Goal: Task Accomplishment & Management: Use online tool/utility

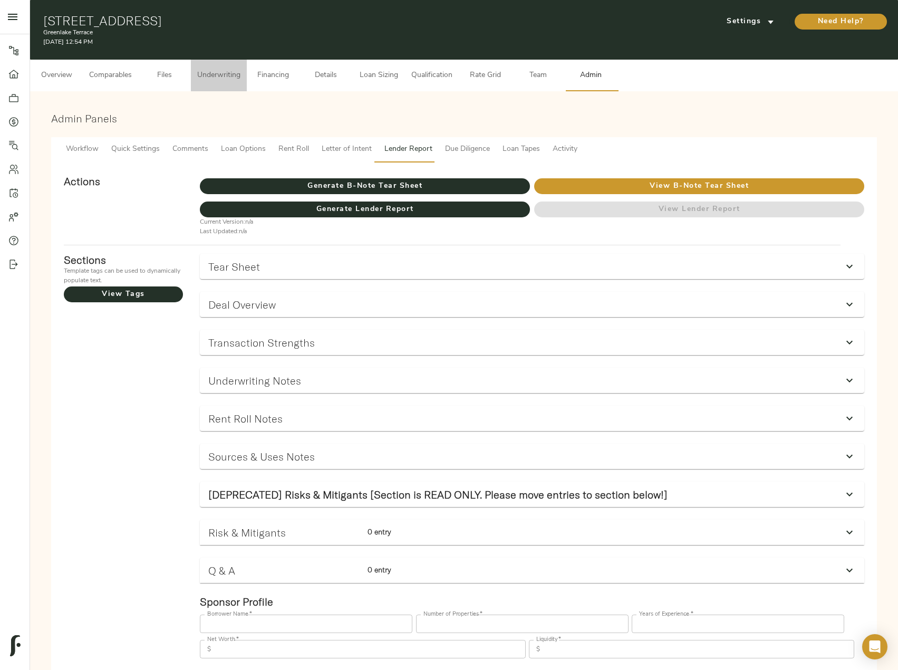
click at [222, 73] on span "Underwriting" at bounding box center [218, 75] width 43 height 13
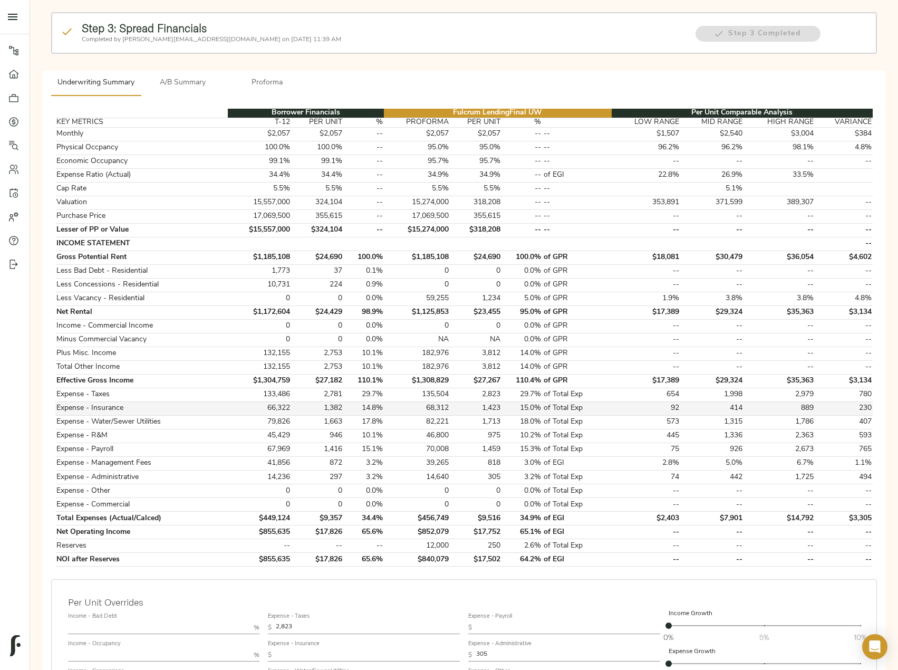
scroll to position [105, 0]
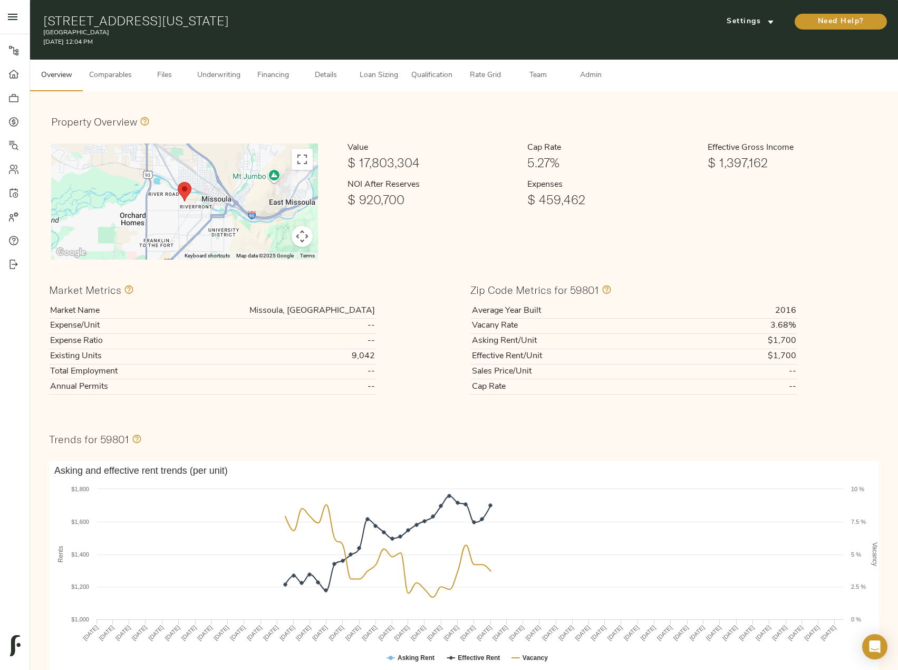
click at [209, 75] on span "Underwriting" at bounding box center [218, 75] width 43 height 13
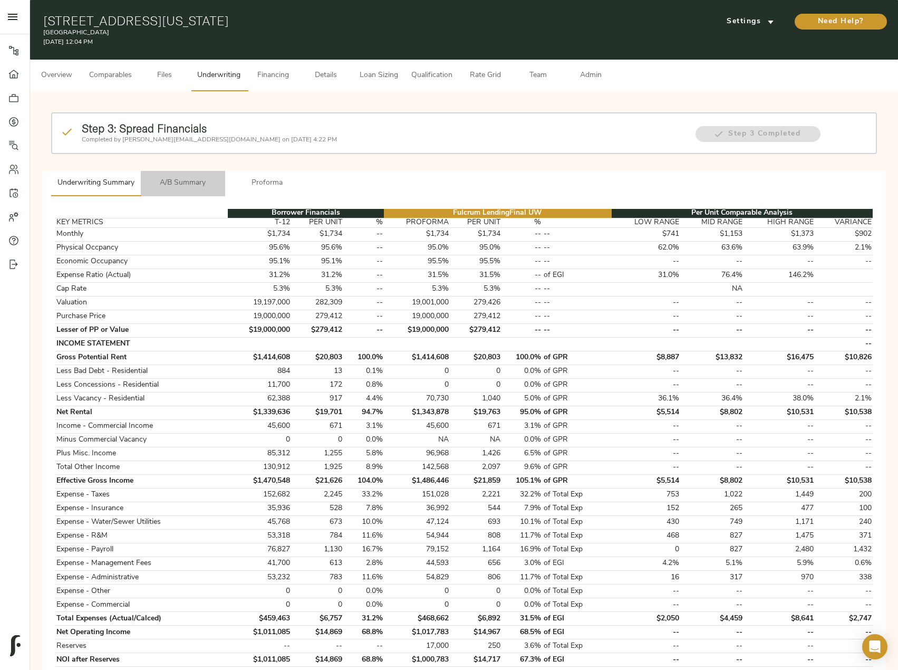
click at [195, 185] on span "A/B Summary" at bounding box center [183, 183] width 72 height 13
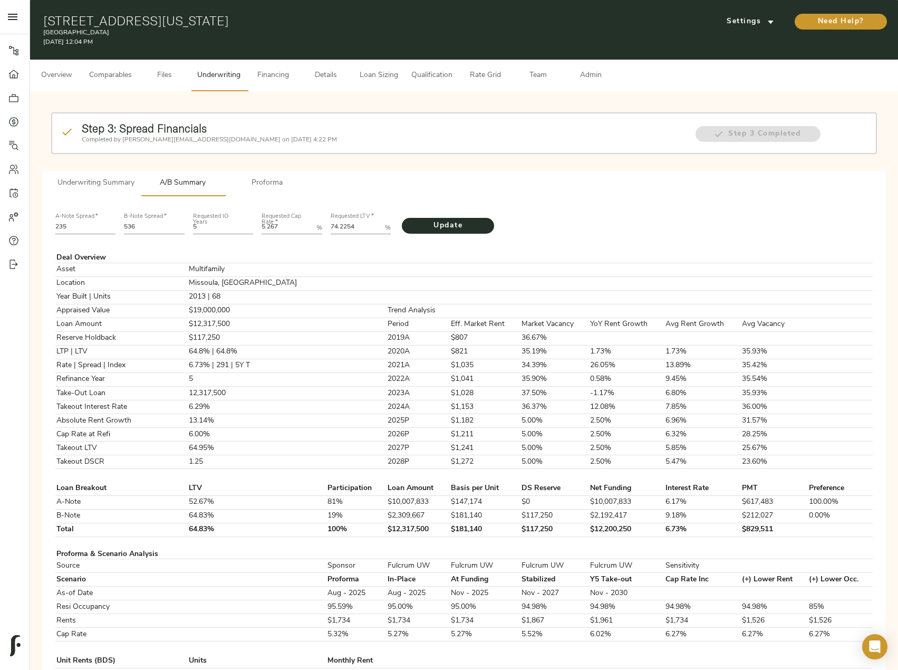
click at [274, 184] on span "Proforma" at bounding box center [268, 183] width 72 height 13
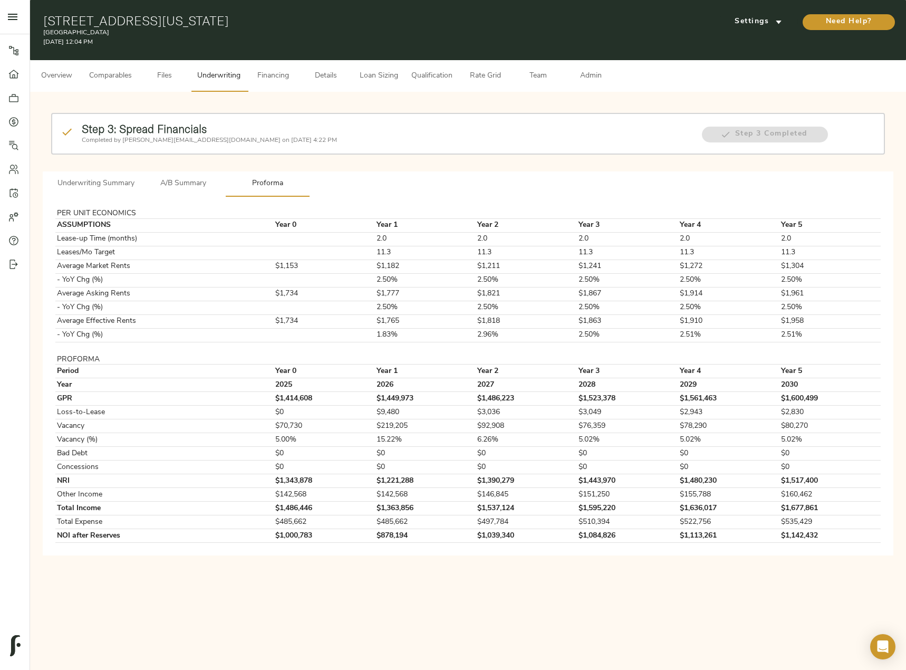
click at [157, 180] on span "A/B Summary" at bounding box center [183, 183] width 72 height 13
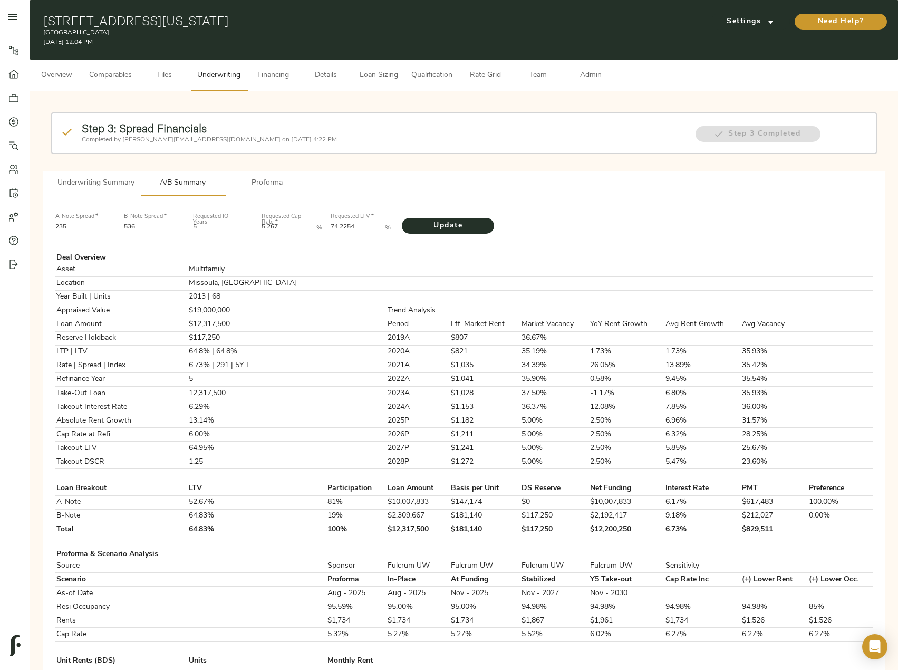
click at [100, 180] on span "Underwriting Summary" at bounding box center [95, 183] width 77 height 13
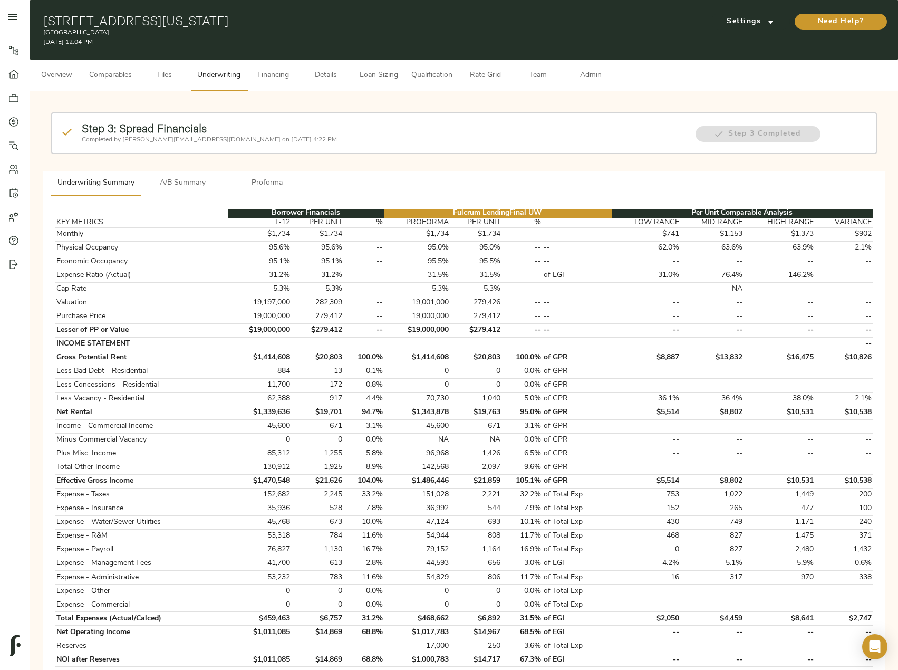
click at [180, 183] on span "A/B Summary" at bounding box center [183, 183] width 72 height 13
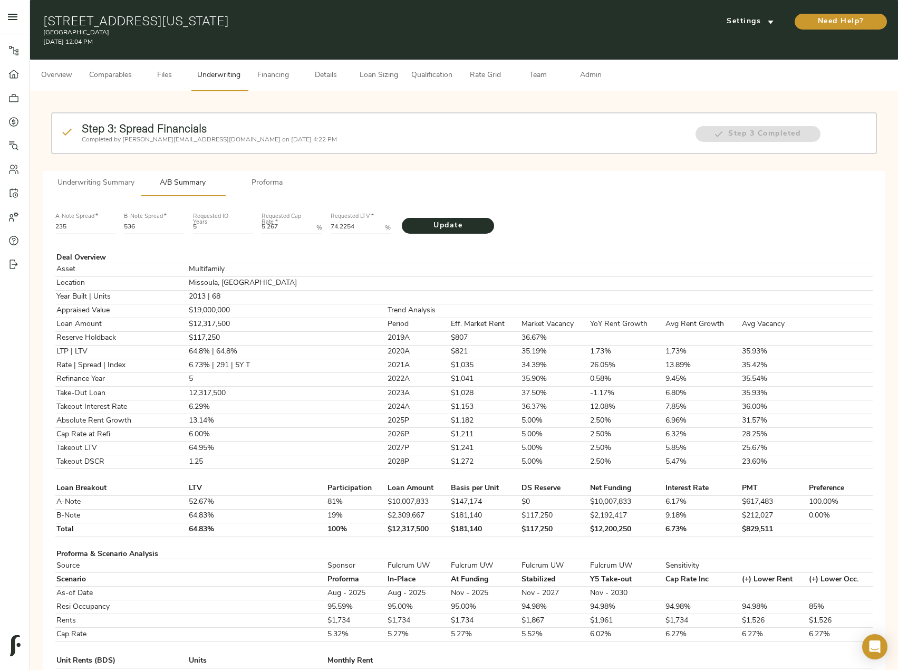
click at [88, 190] on button "Underwriting Summary" at bounding box center [96, 183] width 90 height 25
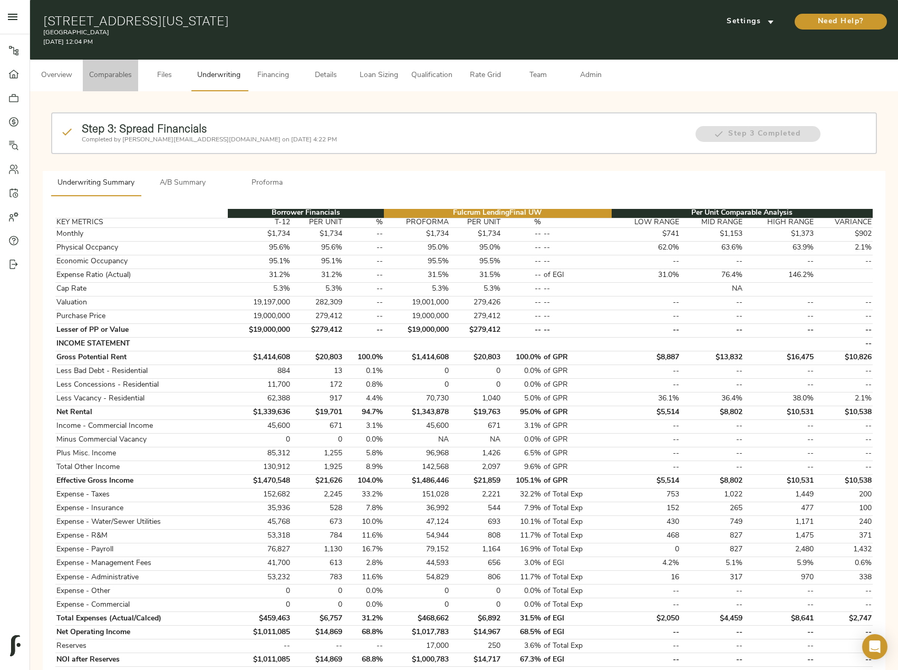
click at [136, 75] on button "Comparables" at bounding box center [110, 76] width 55 height 32
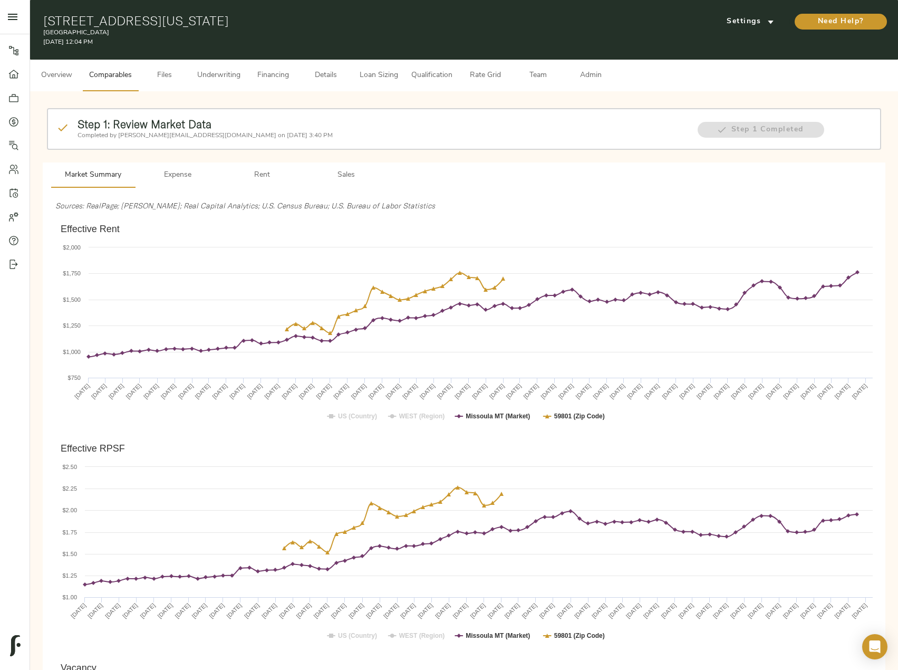
click at [326, 173] on span "Sales" at bounding box center [347, 175] width 72 height 13
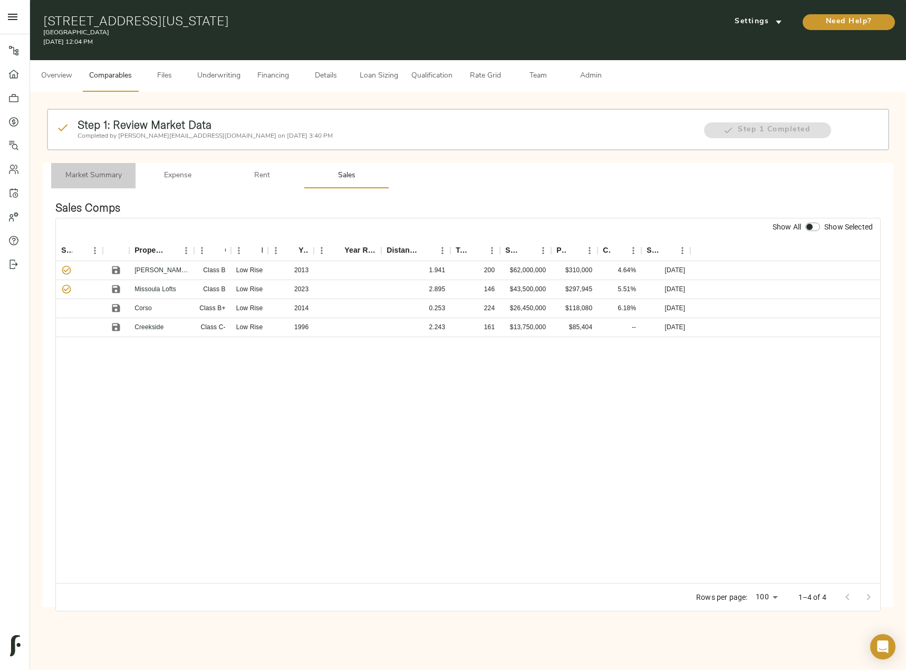
click at [112, 170] on span "Market Summary" at bounding box center [93, 175] width 72 height 13
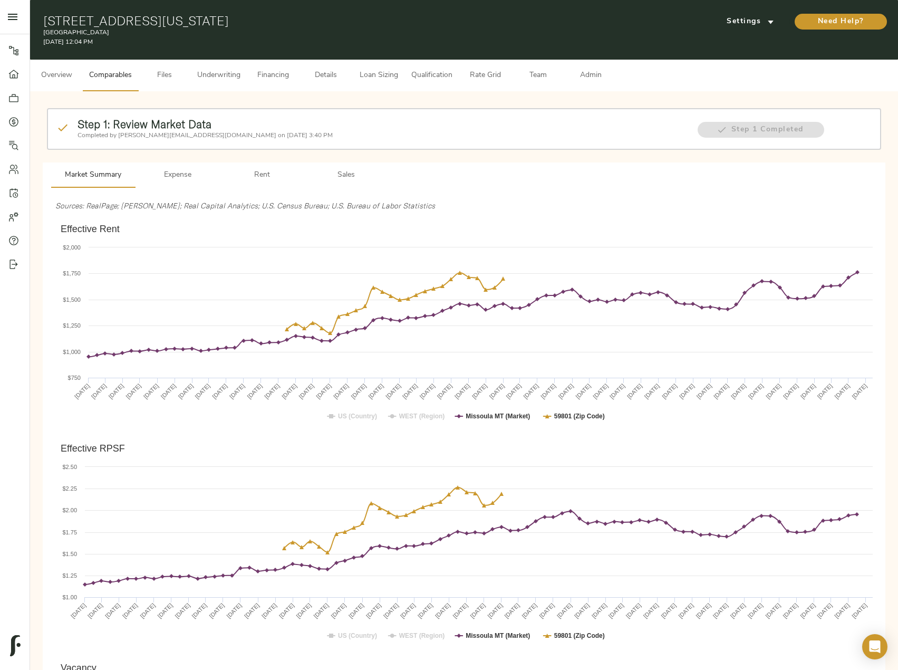
click at [215, 74] on span "Underwriting" at bounding box center [218, 75] width 43 height 13
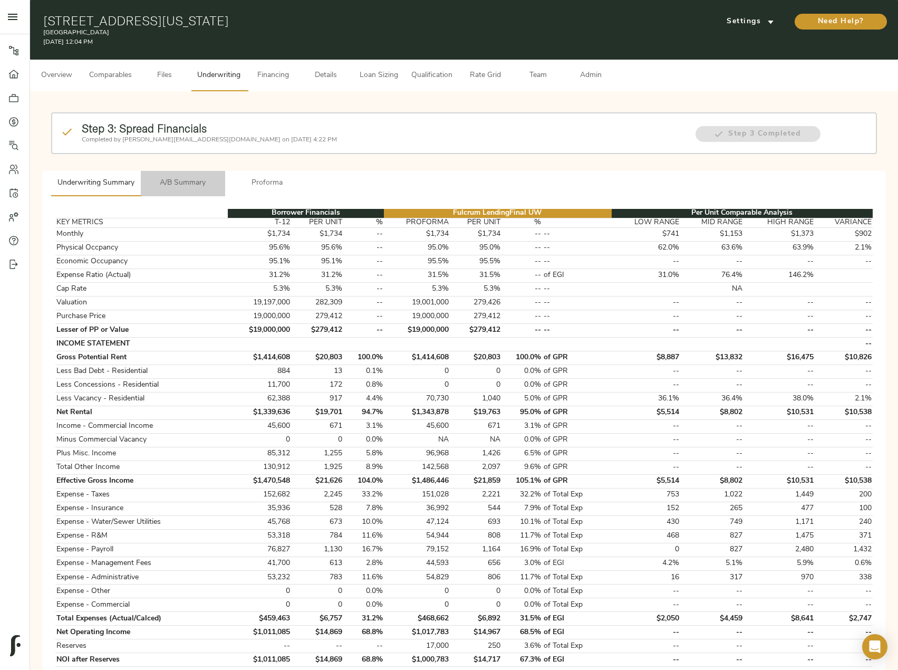
click at [176, 177] on span "A/B Summary" at bounding box center [183, 183] width 72 height 13
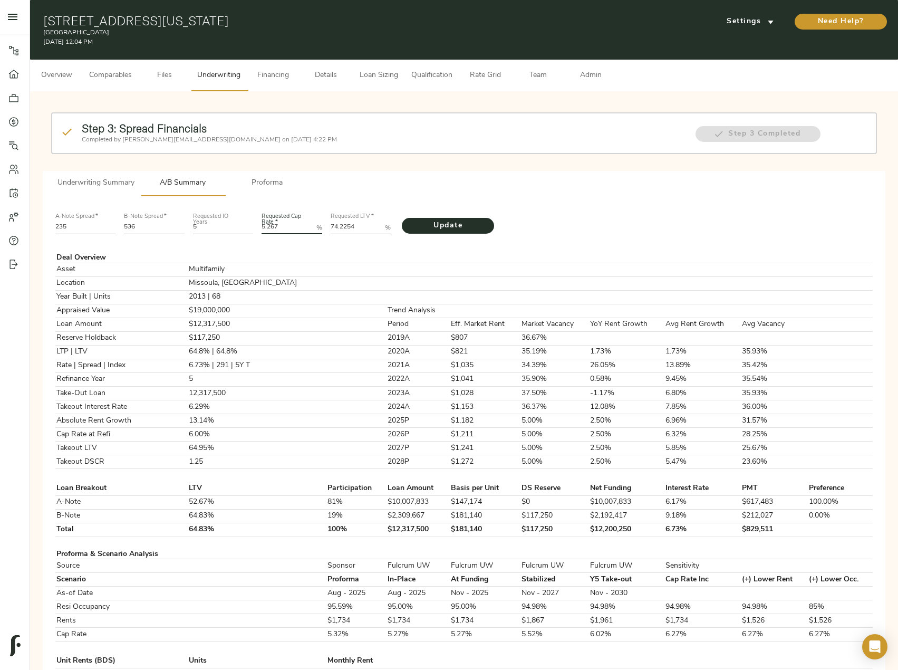
drag, startPoint x: 291, startPoint y: 227, endPoint x: 244, endPoint y: 229, distance: 47.0
click at [244, 229] on div "A-Note Spread   * 235 B-Note Spread   * 536 Requested IO Years 5 Requested Cap …" at bounding box center [464, 223] width 826 height 36
type Rate "5.5"
drag, startPoint x: 358, startPoint y: 229, endPoint x: 310, endPoint y: 228, distance: 48.0
click at [310, 228] on div "A-Note Spread   * 235 B-Note Spread   * 536 Requested IO Years 5 Requested Cap …" at bounding box center [464, 223] width 826 height 36
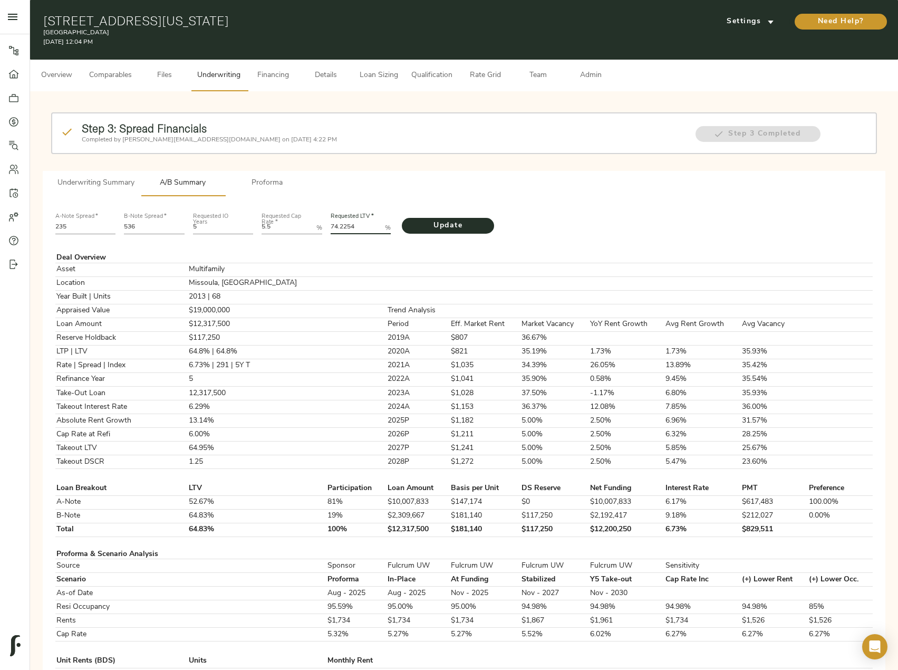
paste LTV "7.5049"
type LTV "77.5049"
click at [443, 226] on span "Update" at bounding box center [447, 225] width 71 height 13
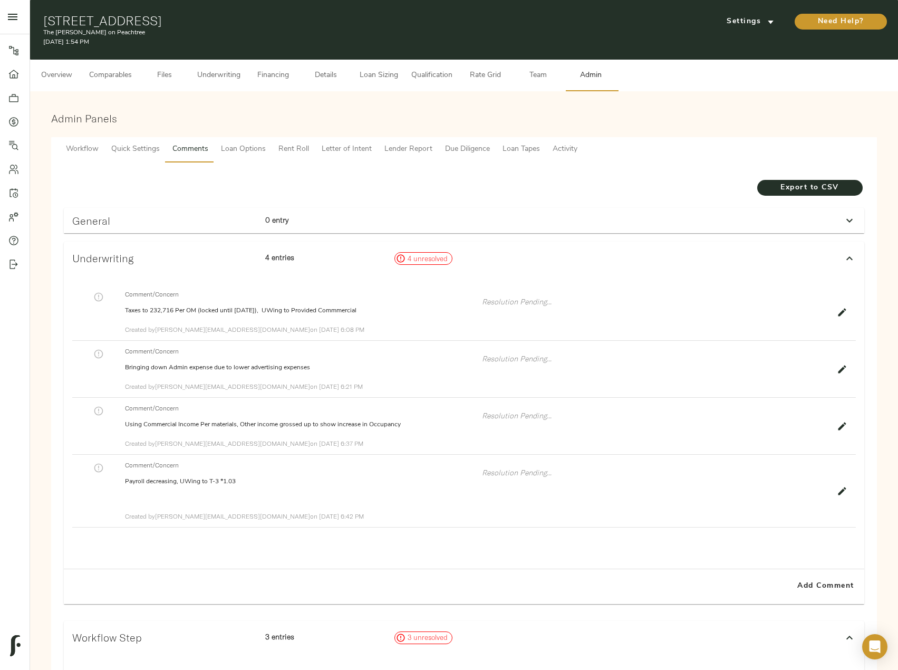
click at [219, 75] on span "Underwriting" at bounding box center [218, 75] width 43 height 13
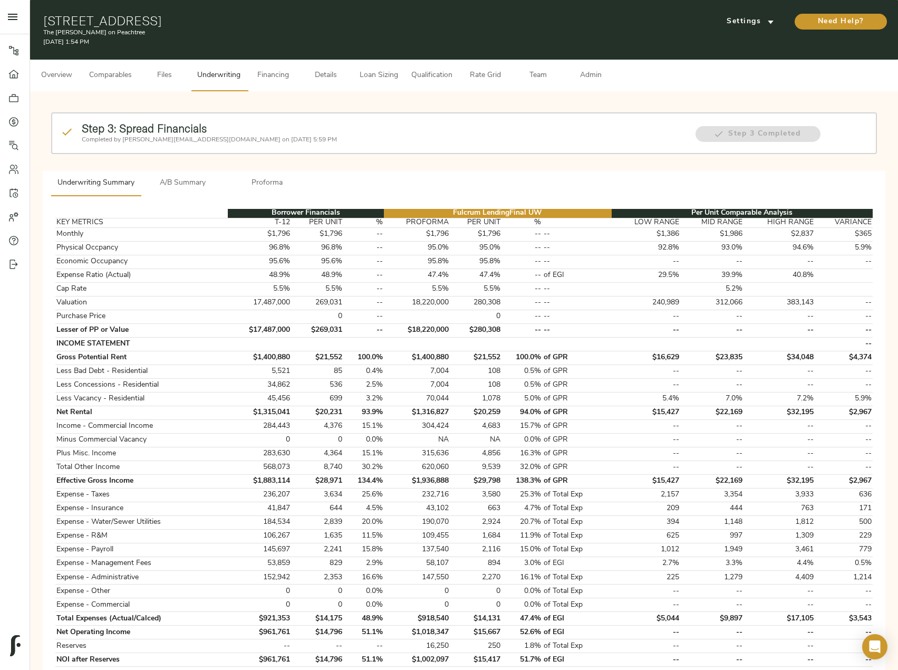
click at [209, 186] on span "A/B Summary" at bounding box center [183, 183] width 72 height 13
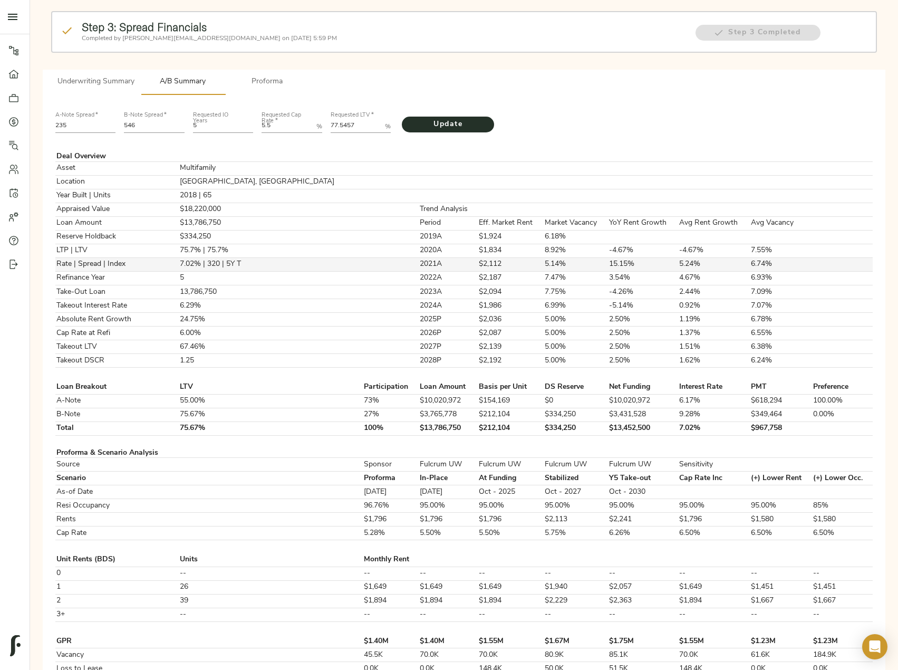
scroll to position [105, 0]
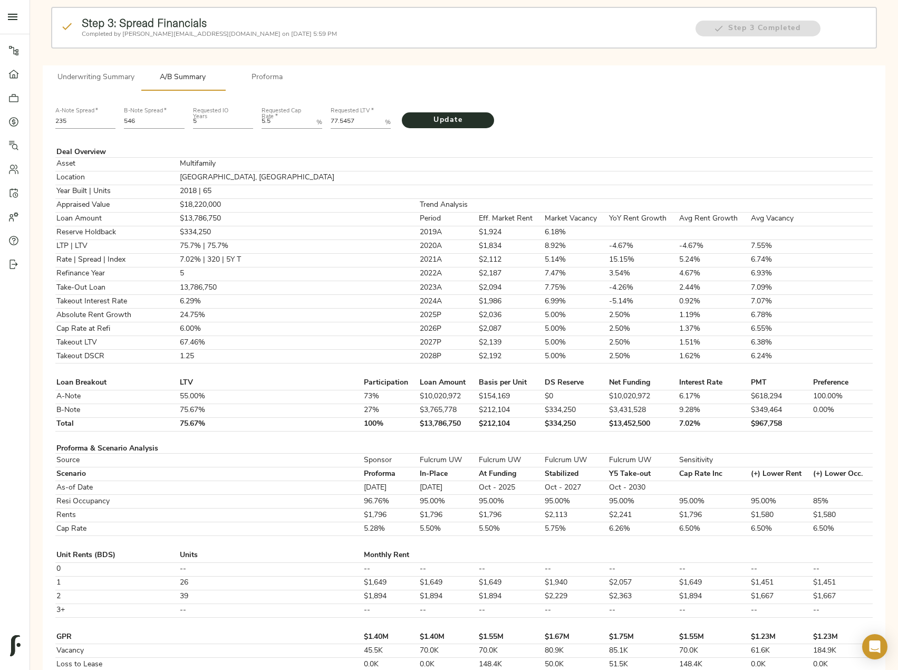
click at [119, 73] on span "Underwriting Summary" at bounding box center [95, 77] width 77 height 13
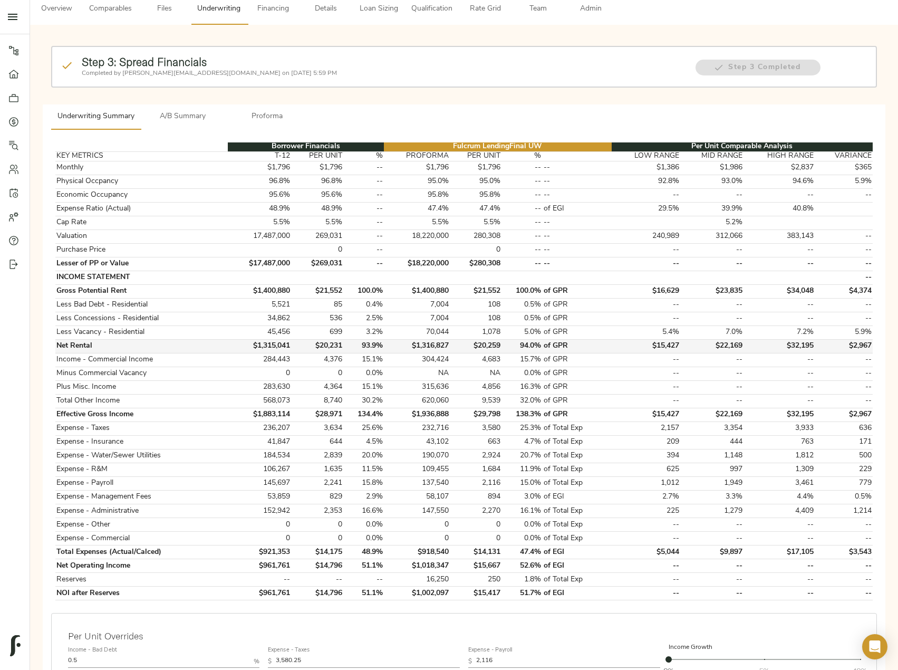
scroll to position [0, 0]
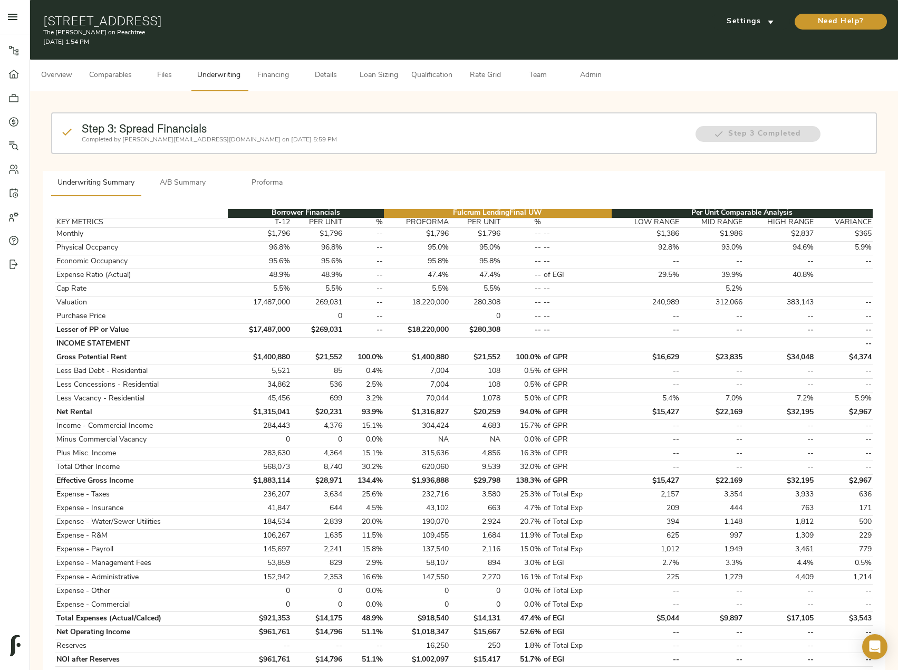
click at [182, 182] on span "A/B Summary" at bounding box center [183, 183] width 72 height 13
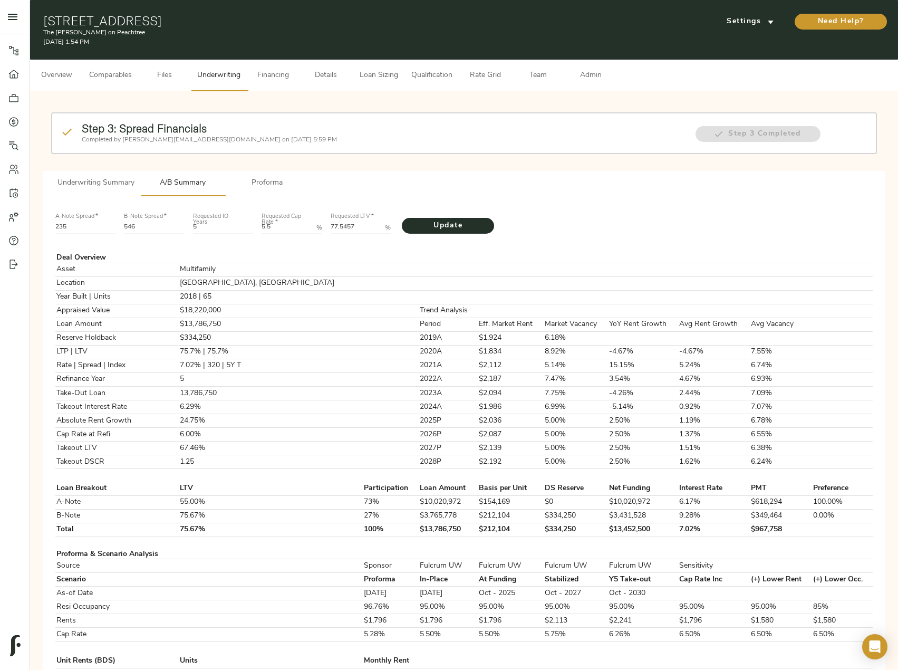
click at [111, 184] on span "Underwriting Summary" at bounding box center [95, 183] width 77 height 13
